Goal: Task Accomplishment & Management: Use online tool/utility

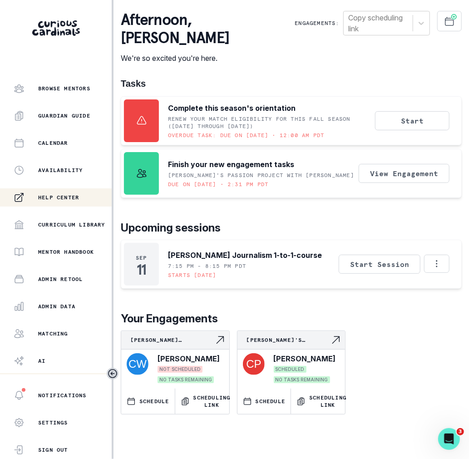
scroll to position [98, 0]
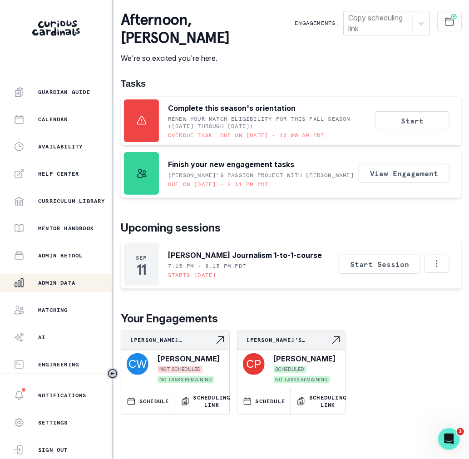
click at [74, 276] on button "Admin Data" at bounding box center [56, 283] width 112 height 18
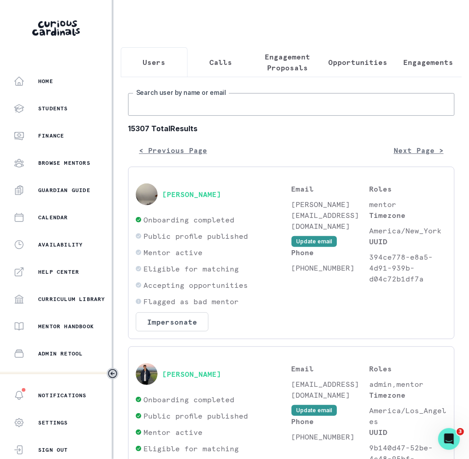
click at [231, 97] on input "Search user by name or email" at bounding box center [291, 104] width 326 height 23
paste input "[PERSON_NAME]"
type input "[PERSON_NAME]"
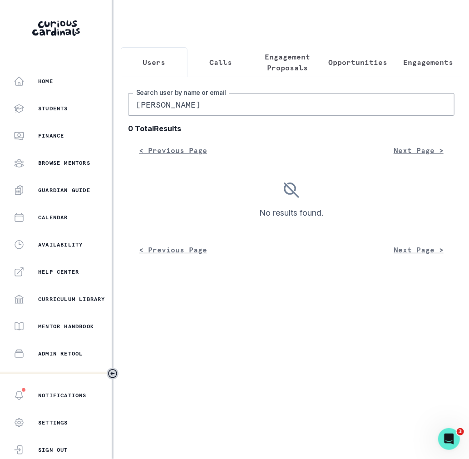
click at [161, 112] on input "[PERSON_NAME]" at bounding box center [291, 104] width 326 height 23
click at [158, 105] on input "[PERSON_NAME]" at bounding box center [291, 104] width 326 height 23
type input "[PERSON_NAME]"
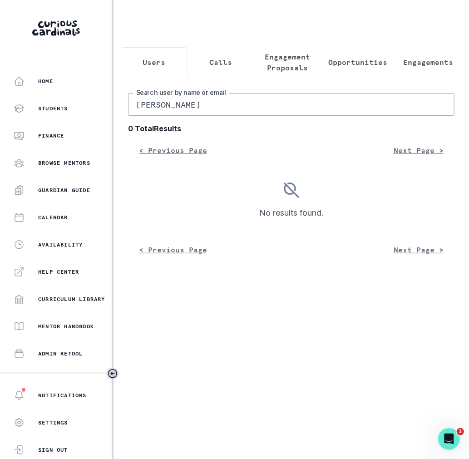
click at [169, 103] on input "[PERSON_NAME]" at bounding box center [291, 104] width 326 height 23
click at [169, 106] on input "[PERSON_NAME]" at bounding box center [291, 104] width 326 height 23
click at [170, 106] on input "[PERSON_NAME]" at bounding box center [291, 104] width 326 height 23
paste input "Kearstin"
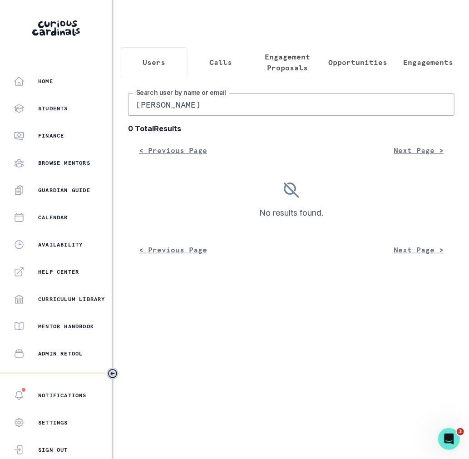
type input "[PERSON_NAME]"
click at [192, 105] on input "[PERSON_NAME]" at bounding box center [291, 104] width 326 height 23
click at [193, 105] on input "[PERSON_NAME]" at bounding box center [291, 104] width 326 height 23
type input "Kearstin"
click at [193, 104] on input "Kearstin" at bounding box center [291, 104] width 326 height 23
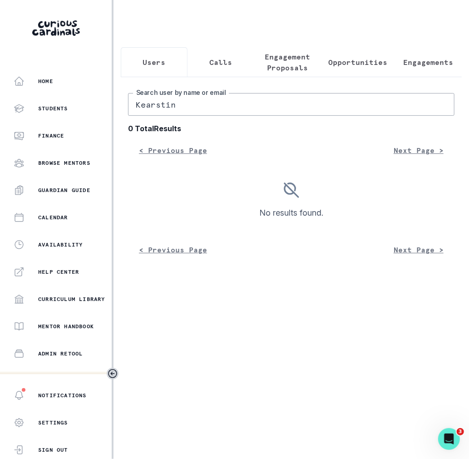
type input "Kearstin"
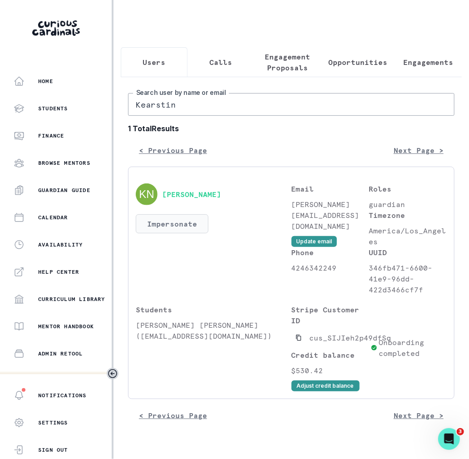
click at [182, 216] on button "Impersonate" at bounding box center [172, 223] width 73 height 19
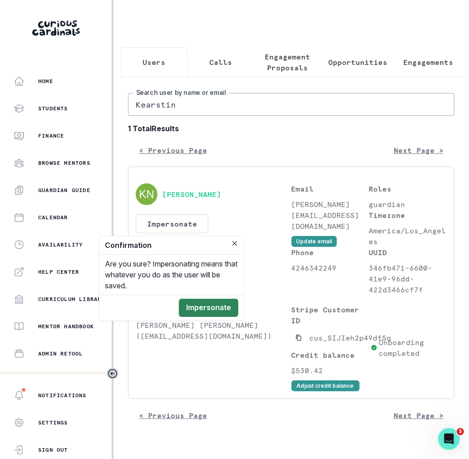
click at [208, 314] on button "Impersonate" at bounding box center [208, 308] width 59 height 18
